Goal: Information Seeking & Learning: Understand process/instructions

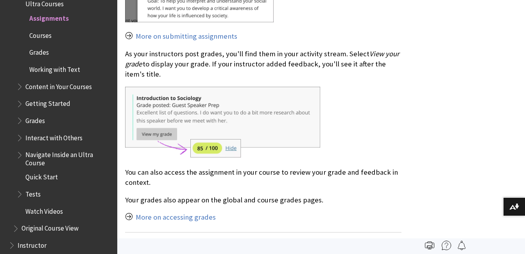
scroll to position [714, 0]
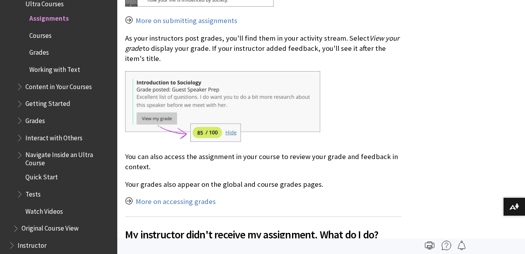
click at [128, 20] on p "More on submitting assignments" at bounding box center [263, 21] width 276 height 10
click at [149, 21] on link "More on submitting assignments" at bounding box center [187, 20] width 102 height 9
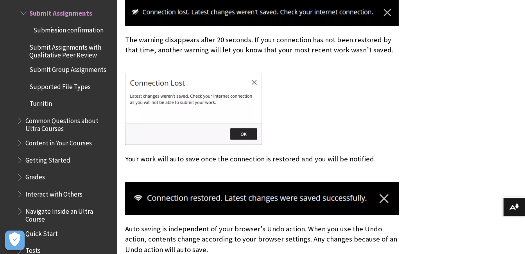
scroll to position [3768, 0]
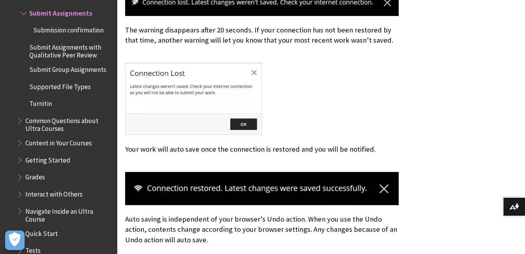
click at [240, 112] on img at bounding box center [193, 99] width 137 height 72
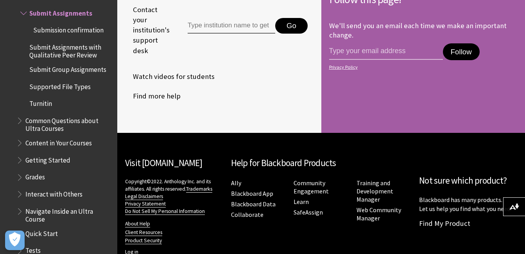
scroll to position [10011, 0]
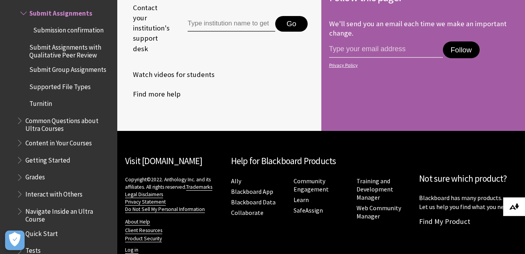
click at [517, 205] on img at bounding box center [514, 207] width 10 height 6
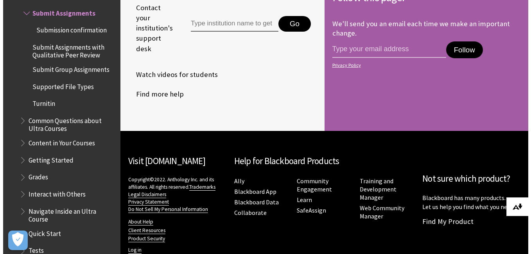
scroll to position [10010, 0]
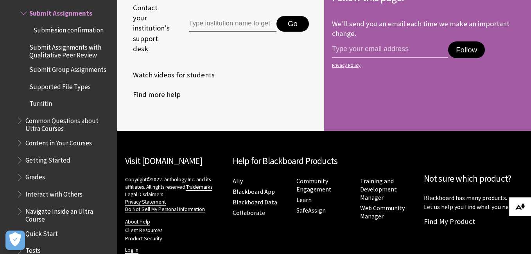
click at [517, 205] on img at bounding box center [520, 207] width 10 height 6
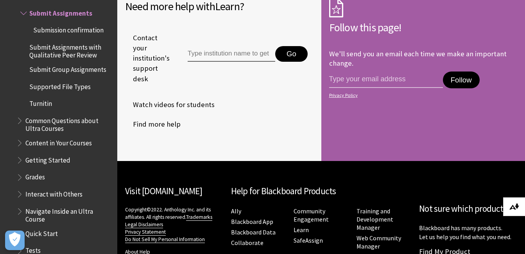
scroll to position [9980, 0]
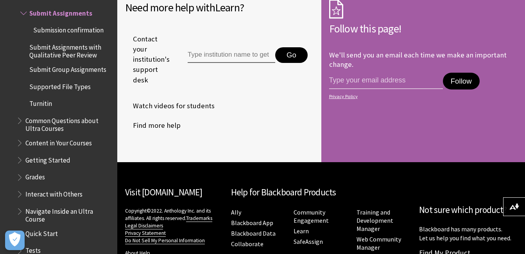
click at [463, 73] on button "Follow" at bounding box center [461, 81] width 37 height 17
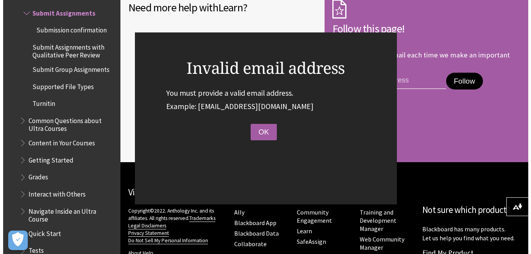
scroll to position [9978, 0]
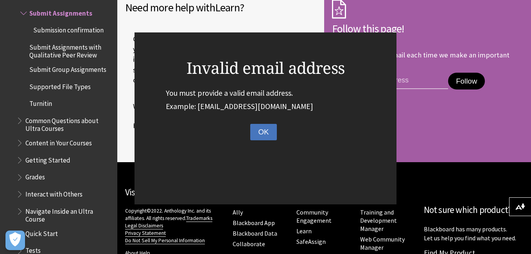
click at [261, 135] on button "OK" at bounding box center [263, 132] width 26 height 16
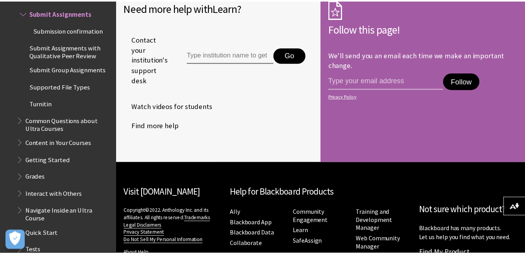
scroll to position [9980, 0]
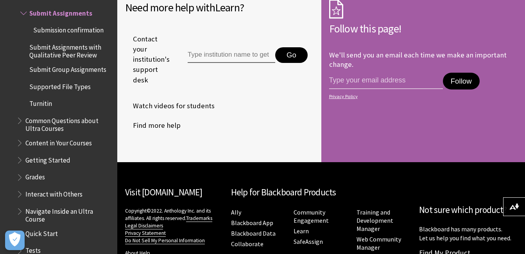
click at [286, 47] on button "Go" at bounding box center [291, 55] width 32 height 16
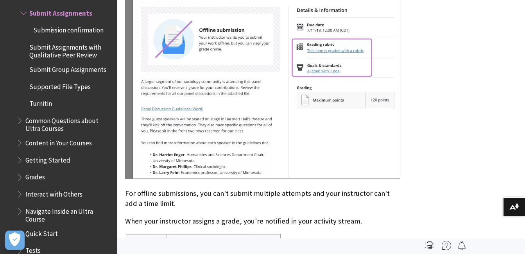
scroll to position [9459, 0]
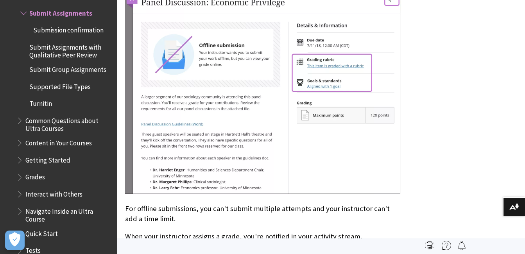
click at [53, 34] on span "Submission confirmation" at bounding box center [68, 28] width 70 height 11
click at [53, 34] on span "Submission confirmation" at bounding box center [71, 28] width 77 height 11
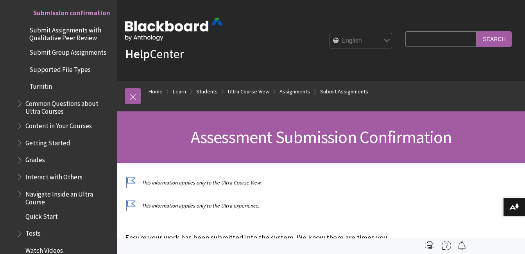
click at [49, 41] on span "Submit Assignments with Qualitative Peer Review" at bounding box center [70, 32] width 82 height 18
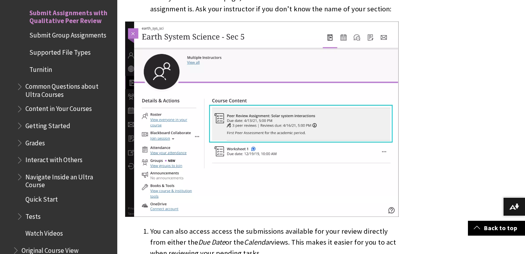
scroll to position [255, 0]
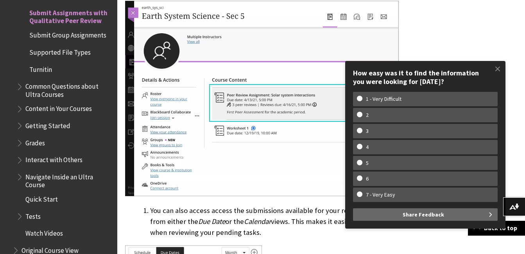
click at [53, 39] on span "Submit Group Assignments" at bounding box center [67, 34] width 77 height 11
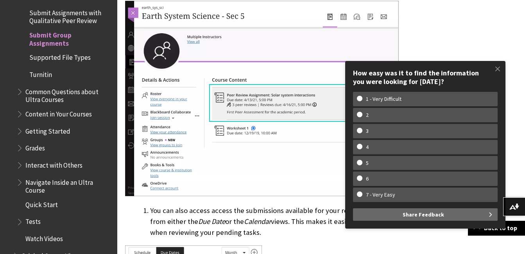
click at [53, 40] on span "Submit Group Assignments" at bounding box center [70, 38] width 82 height 18
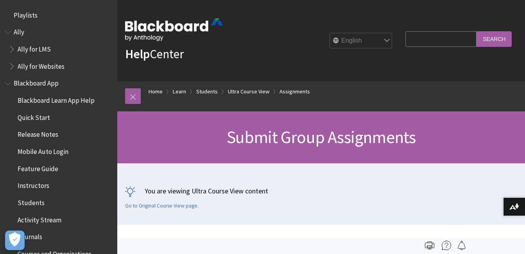
scroll to position [1118, 0]
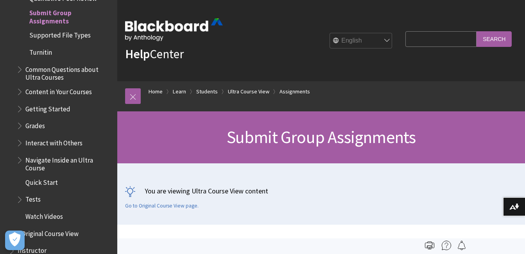
click at [53, 39] on span "Supported File Types" at bounding box center [59, 34] width 61 height 11
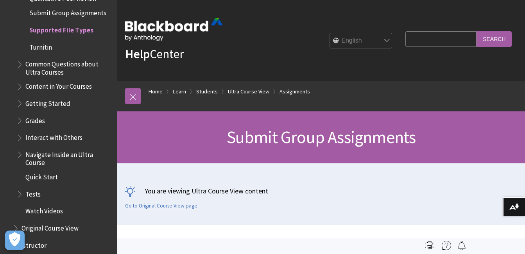
drag, startPoint x: 0, startPoint y: 0, endPoint x: 53, endPoint y: 40, distance: 66.7
click at [53, 37] on span "Supported File Types" at bounding box center [66, 29] width 92 height 13
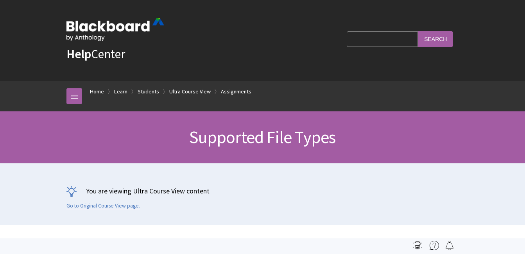
scroll to position [1135, 0]
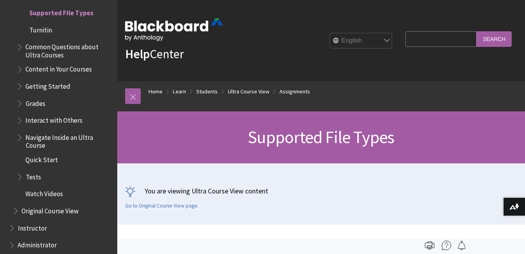
click at [48, 53] on span "Common Questions about Ultra Courses" at bounding box center [68, 50] width 86 height 18
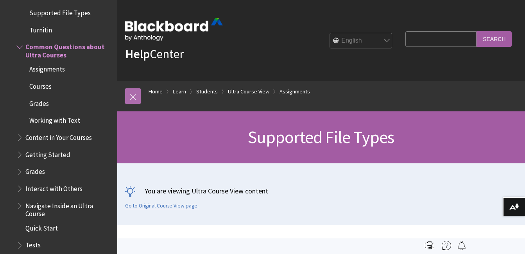
click at [136, 95] on link at bounding box center [133, 96] width 16 height 16
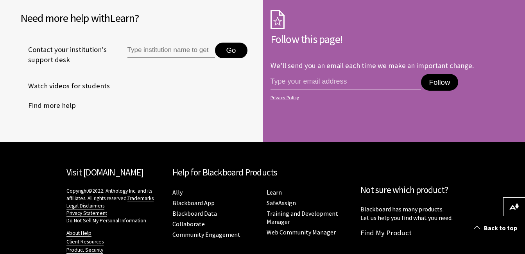
scroll to position [1348, 0]
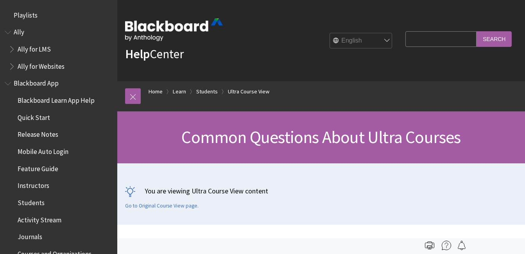
scroll to position [958, 0]
